Goal: Information Seeking & Learning: Learn about a topic

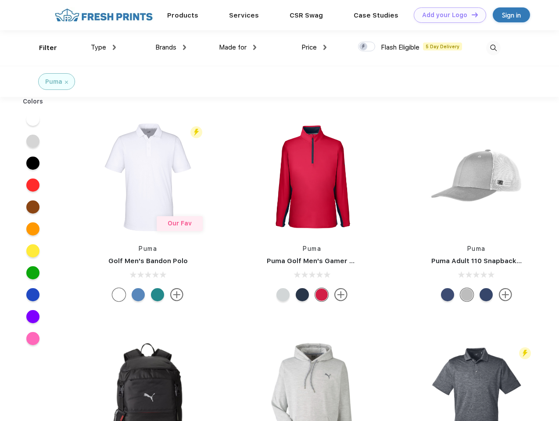
click at [446, 15] on link "Add your Logo Design Tool" at bounding box center [450, 14] width 72 height 15
click at [0, 0] on div "Design Tool" at bounding box center [0, 0] width 0 height 0
click at [471, 14] on link "Add your Logo Design Tool" at bounding box center [450, 14] width 72 height 15
click at [42, 48] on div "Filter" at bounding box center [48, 48] width 18 height 10
click at [104, 47] on span "Type" at bounding box center [98, 47] width 15 height 8
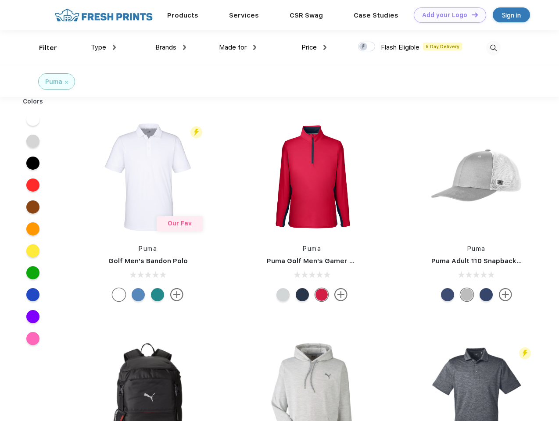
click at [171, 47] on span "Brands" at bounding box center [165, 47] width 21 height 8
click at [238, 47] on span "Made for" at bounding box center [233, 47] width 28 height 8
click at [314, 47] on span "Price" at bounding box center [308, 47] width 15 height 8
click at [367, 47] on div at bounding box center [366, 47] width 17 height 10
click at [364, 47] on input "checkbox" at bounding box center [361, 44] width 6 height 6
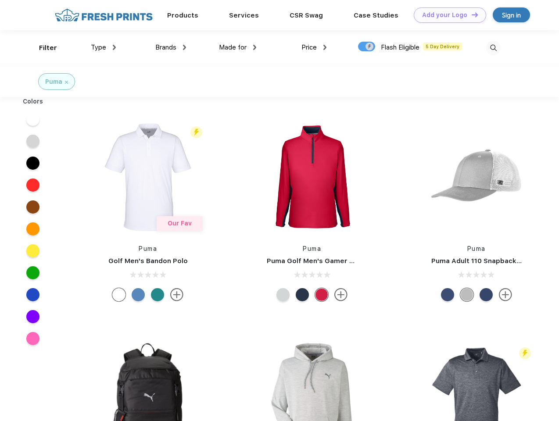
click at [493, 48] on img at bounding box center [493, 48] width 14 height 14
